Goal: Task Accomplishment & Management: Use online tool/utility

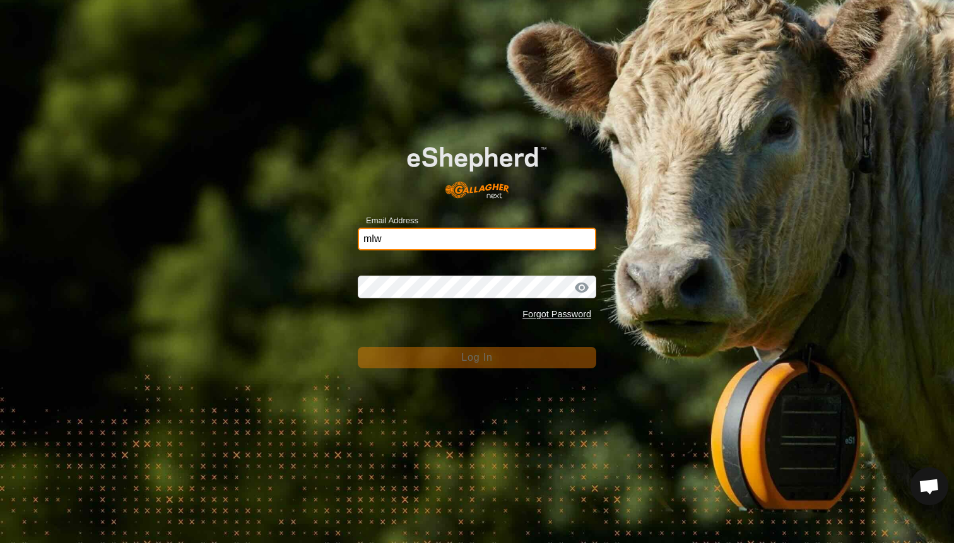
type input "mlwood@xtra.co.nz"
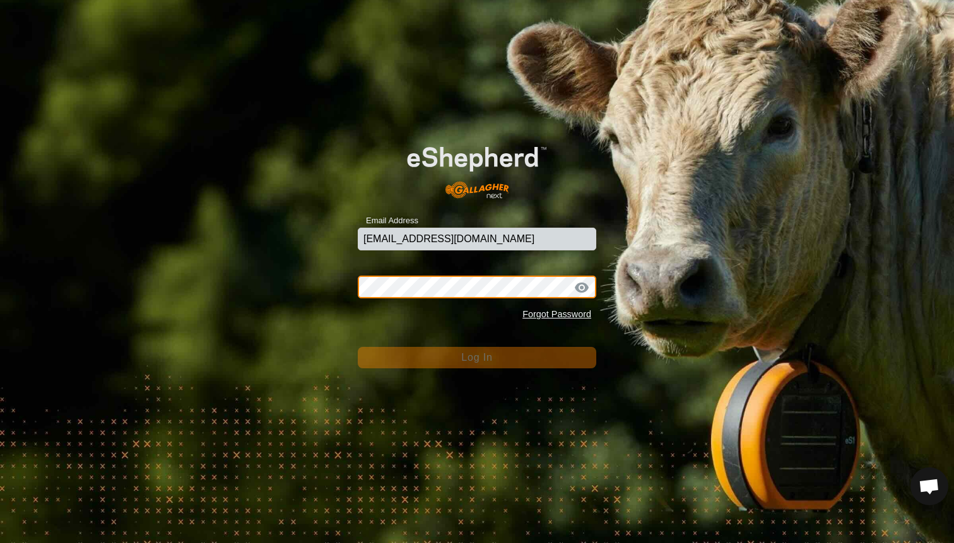
click at [477, 357] on button "Log In" at bounding box center [477, 357] width 239 height 21
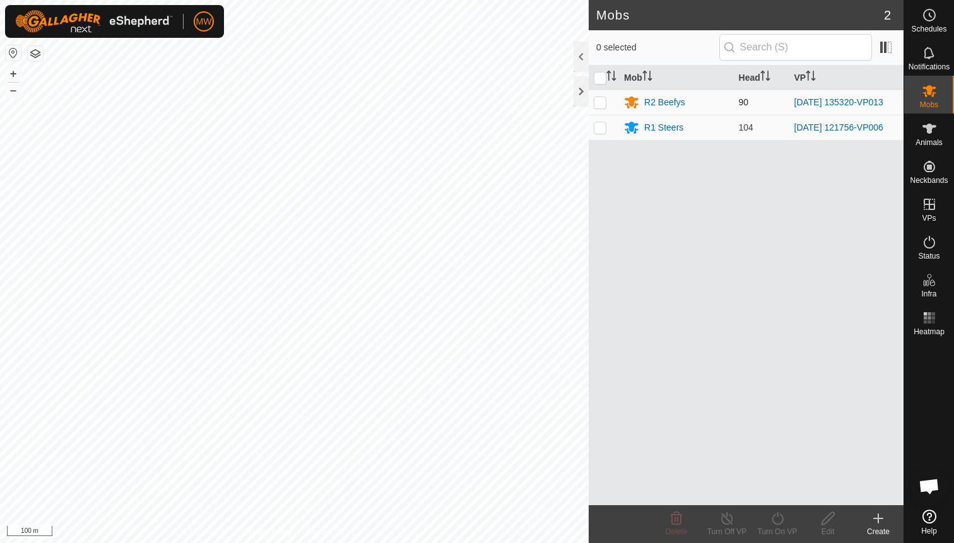
click at [600, 103] on p-checkbox at bounding box center [600, 102] width 13 height 10
checkbox input "true"
click at [780, 524] on icon at bounding box center [777, 518] width 11 height 13
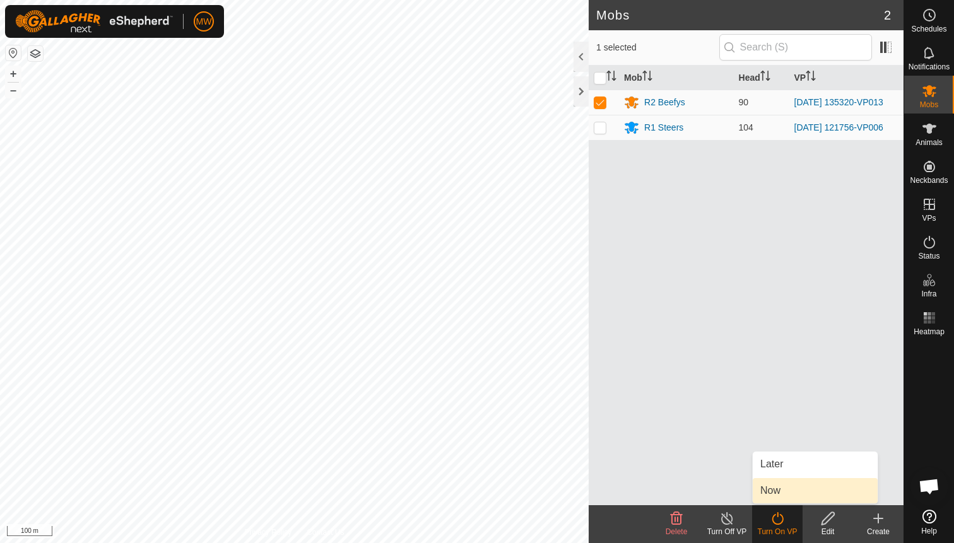
click at [779, 492] on link "Now" at bounding box center [815, 490] width 125 height 25
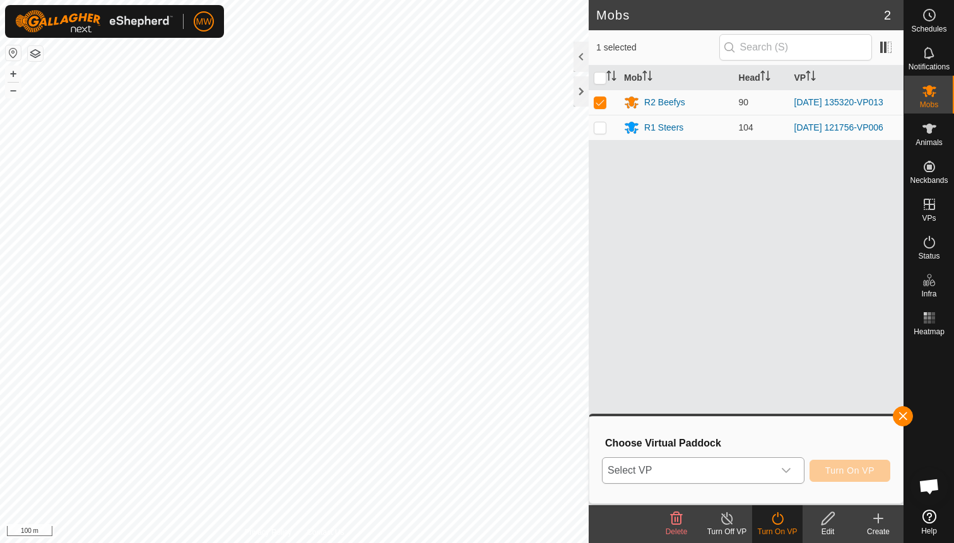
click at [789, 471] on icon "dropdown trigger" at bounding box center [786, 471] width 10 height 10
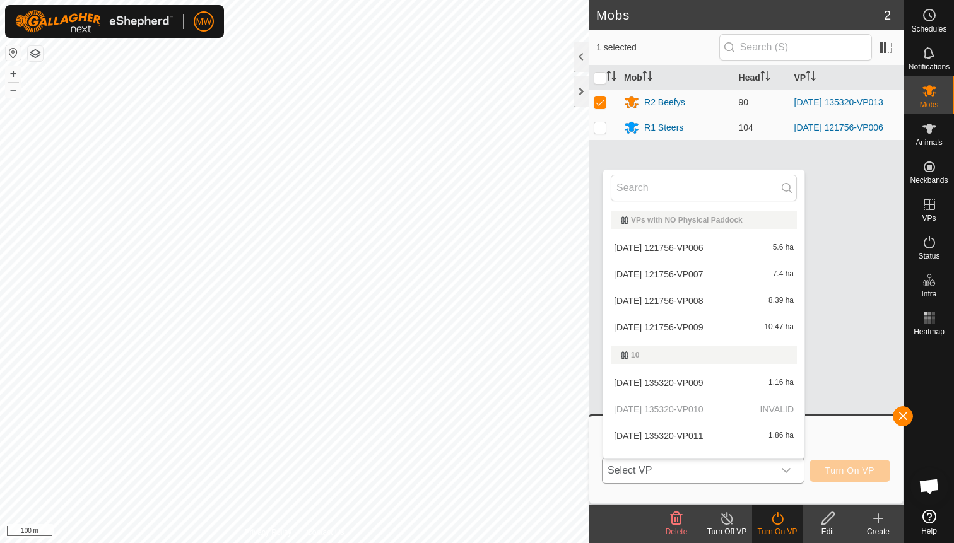
scroll to position [16, 0]
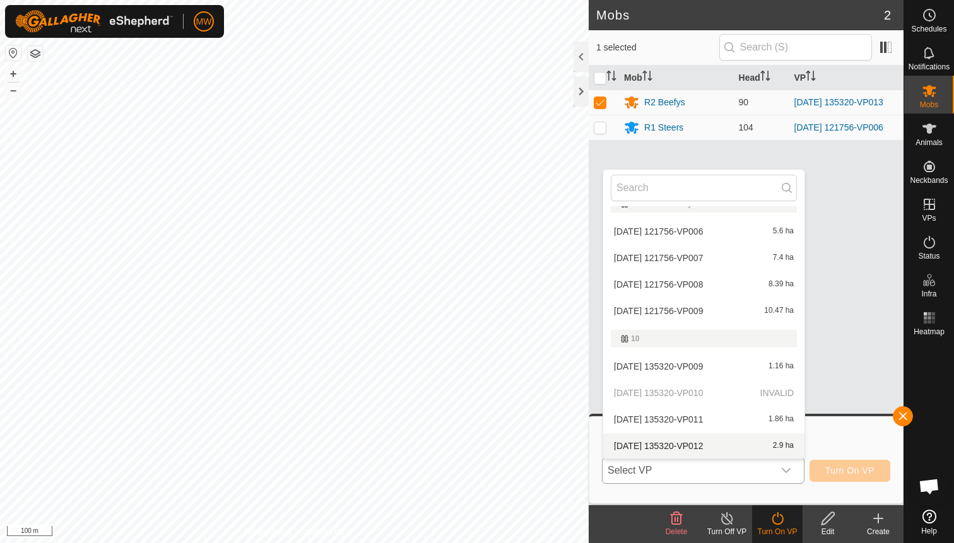
click at [687, 442] on li "2025-08-27 135320-VP012 2.9 ha" at bounding box center [703, 446] width 201 height 25
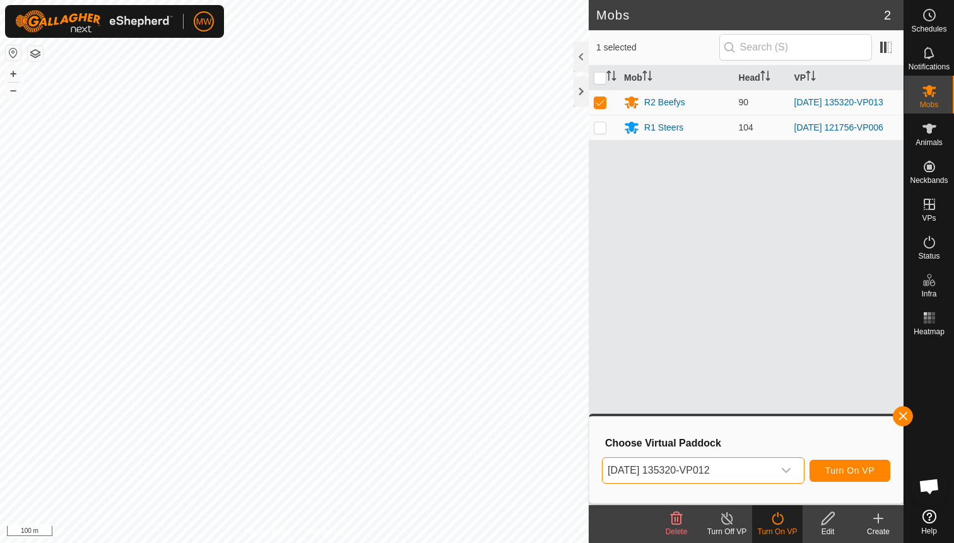
click at [865, 475] on span "Turn On VP" at bounding box center [850, 471] width 49 height 10
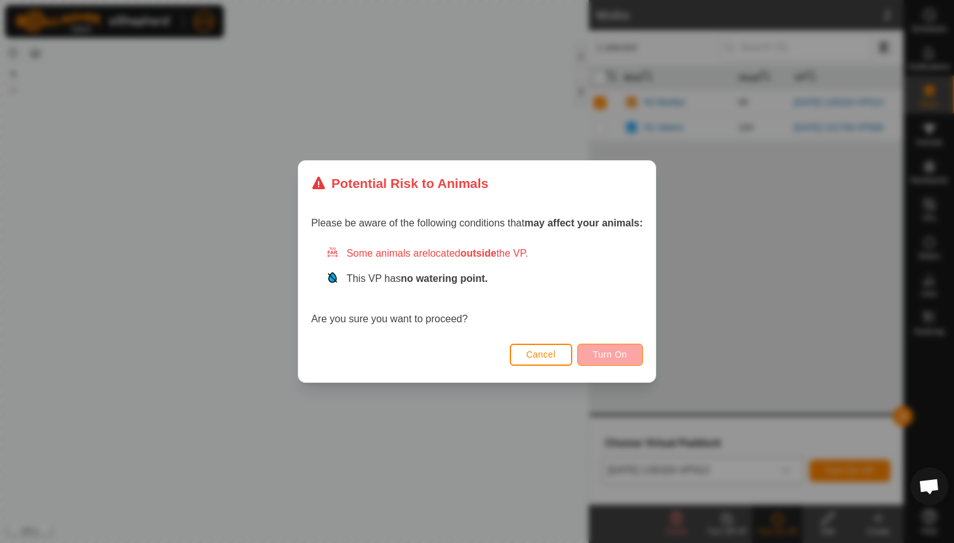
click at [617, 353] on span "Turn On" at bounding box center [610, 355] width 34 height 10
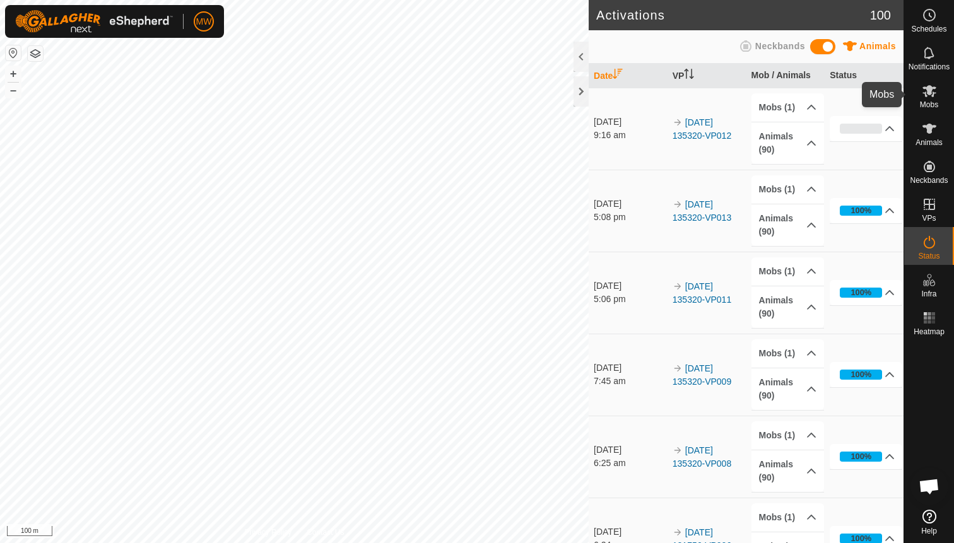
click at [932, 102] on span "Mobs" at bounding box center [929, 105] width 18 height 8
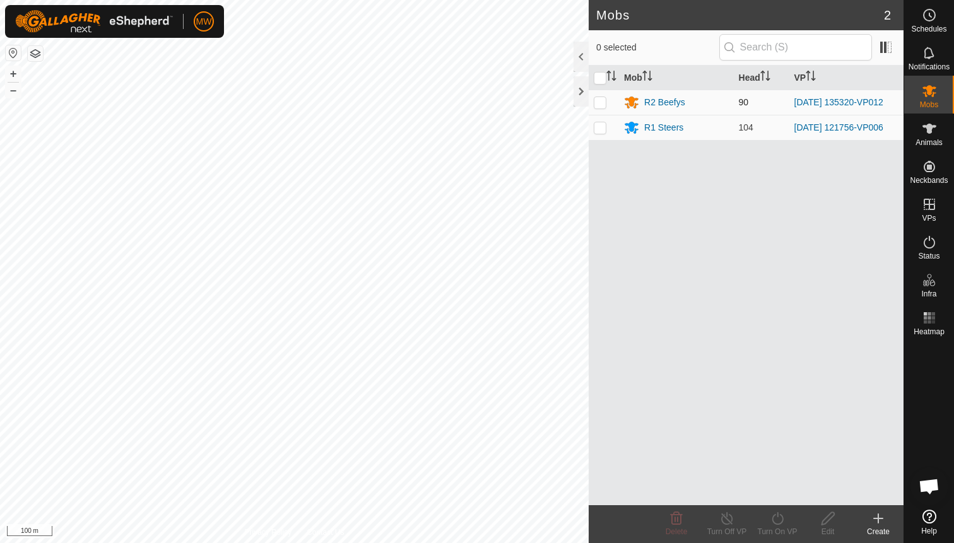
click at [595, 101] on p-checkbox at bounding box center [600, 102] width 13 height 10
checkbox input "true"
click at [726, 521] on icon at bounding box center [728, 518] width 16 height 15
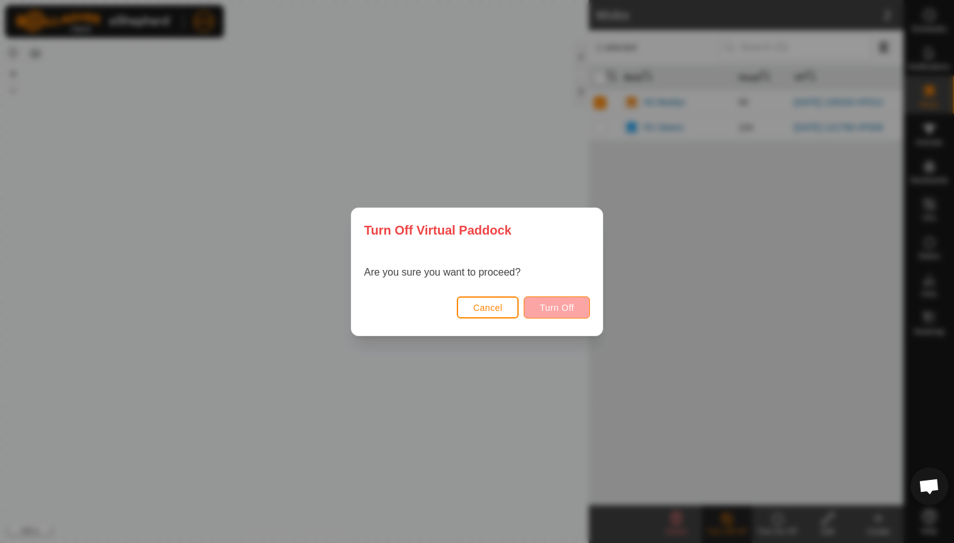
click at [560, 308] on span "Turn Off" at bounding box center [557, 308] width 35 height 10
